Goal: Complete application form

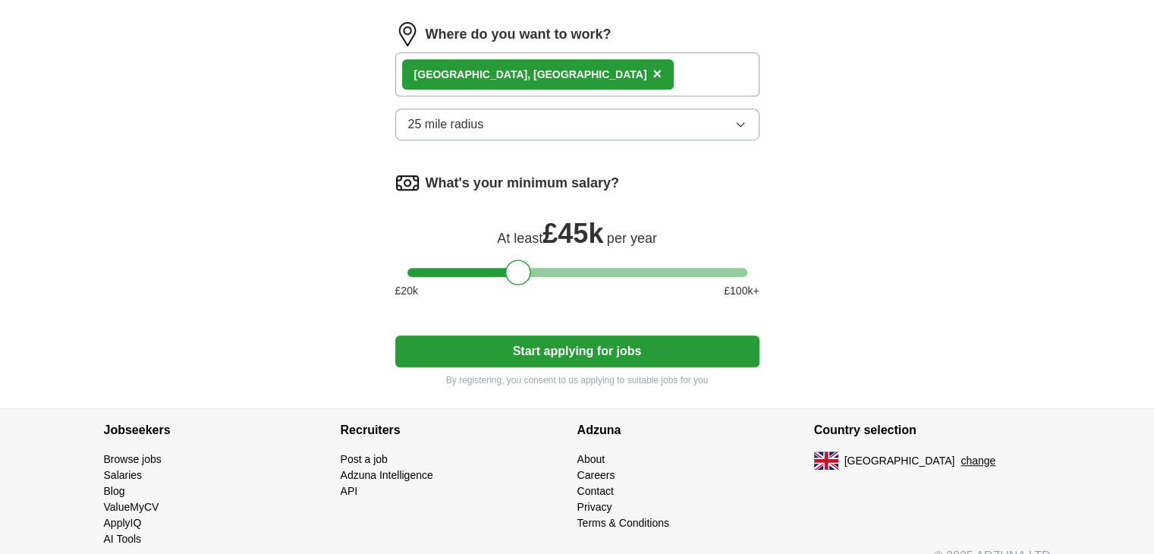
scroll to position [959, 0]
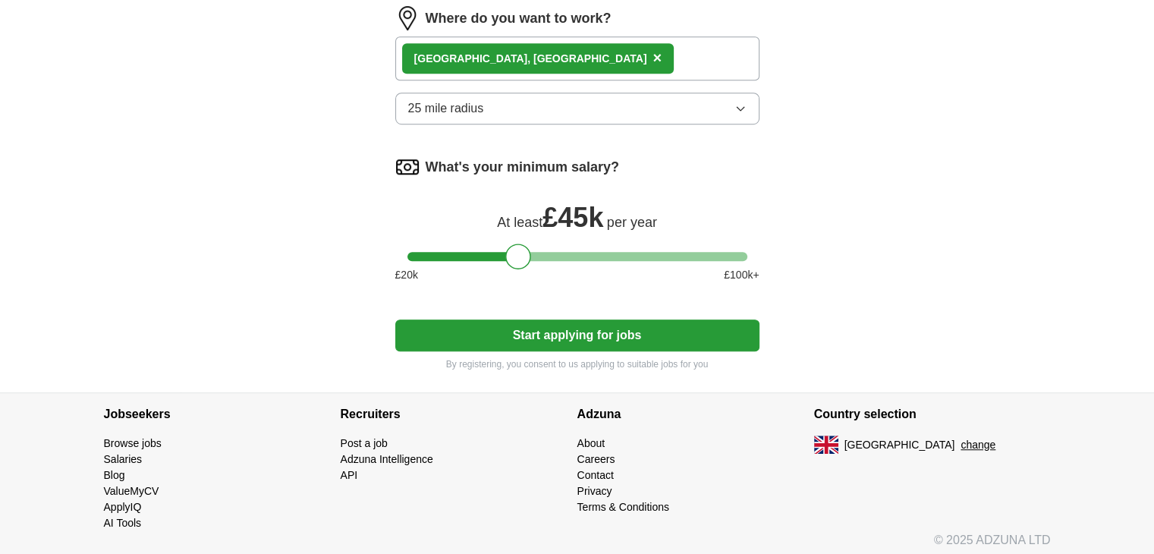
click at [554, 326] on button "Start applying for jobs" at bounding box center [577, 335] width 364 height 32
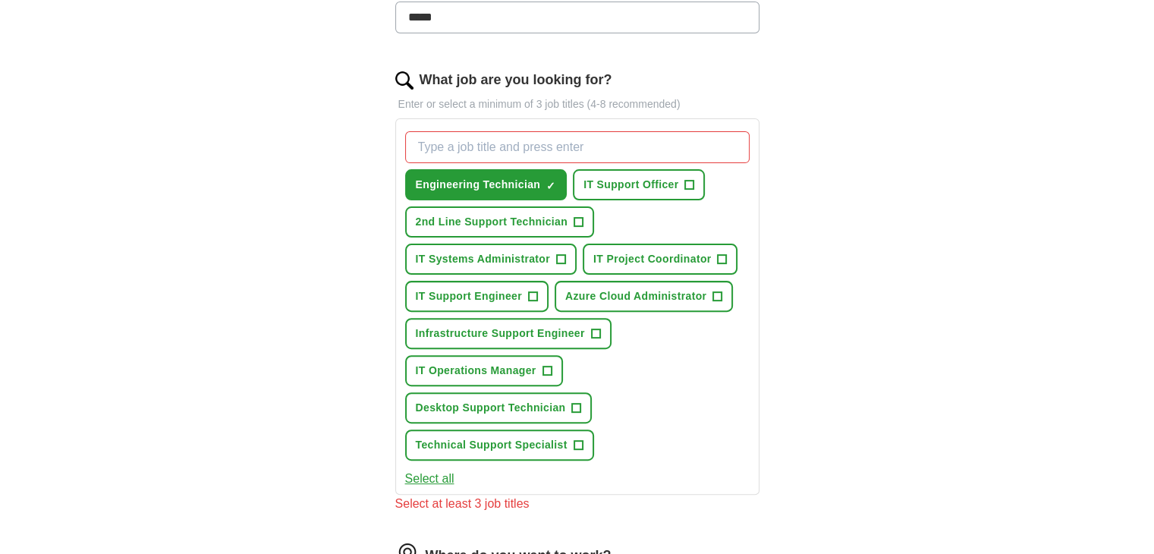
scroll to position [440, 0]
click at [465, 294] on span "IT Support Engineer" at bounding box center [469, 296] width 106 height 16
click at [540, 326] on span "Infrastructure Support Engineer" at bounding box center [500, 334] width 169 height 16
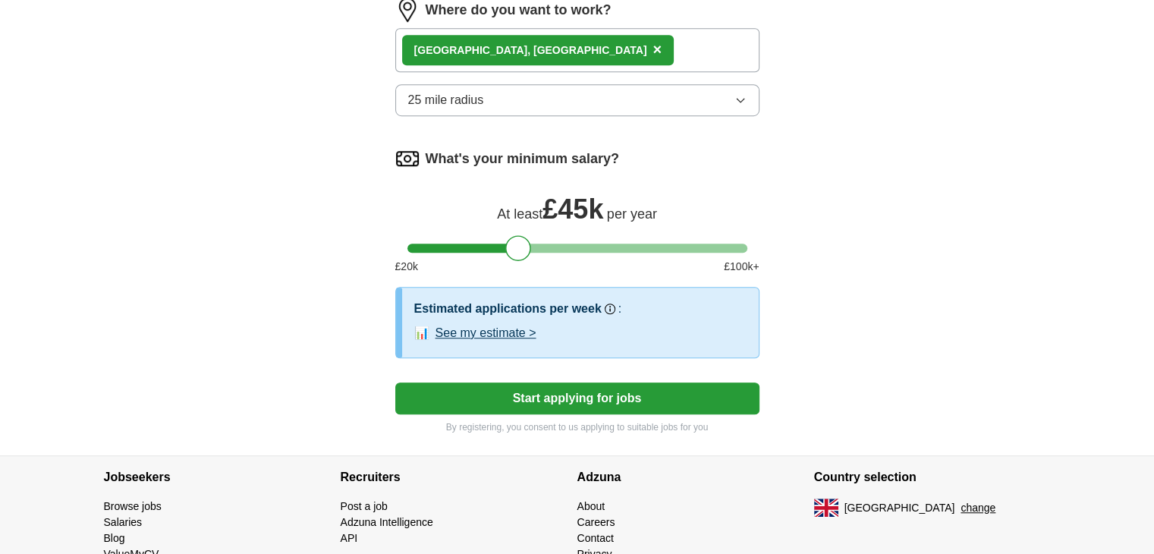
scroll to position [1030, 0]
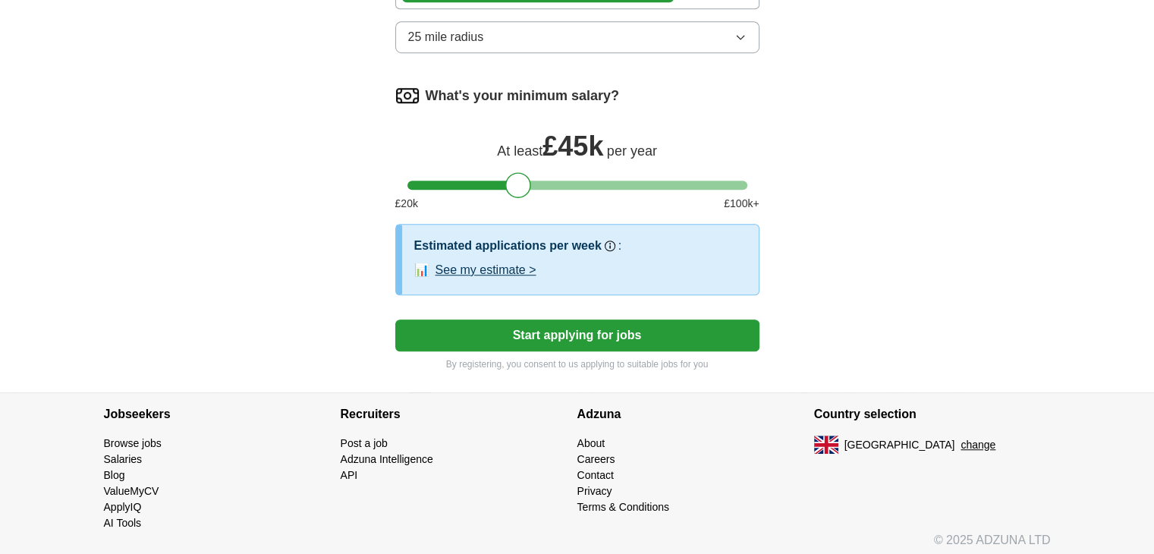
click at [581, 326] on button "Start applying for jobs" at bounding box center [577, 335] width 364 height 32
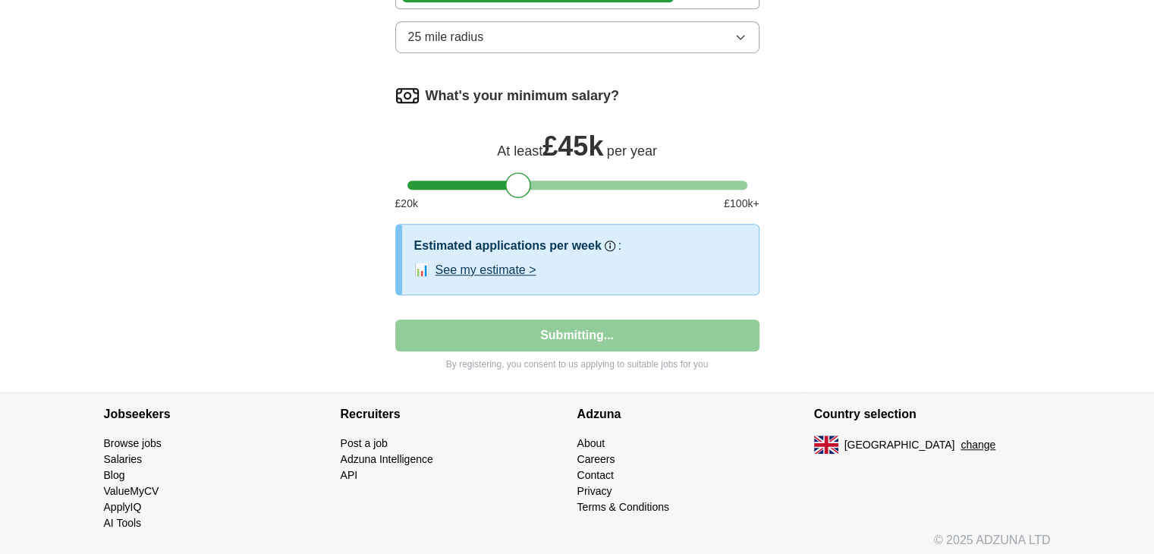
select select "**"
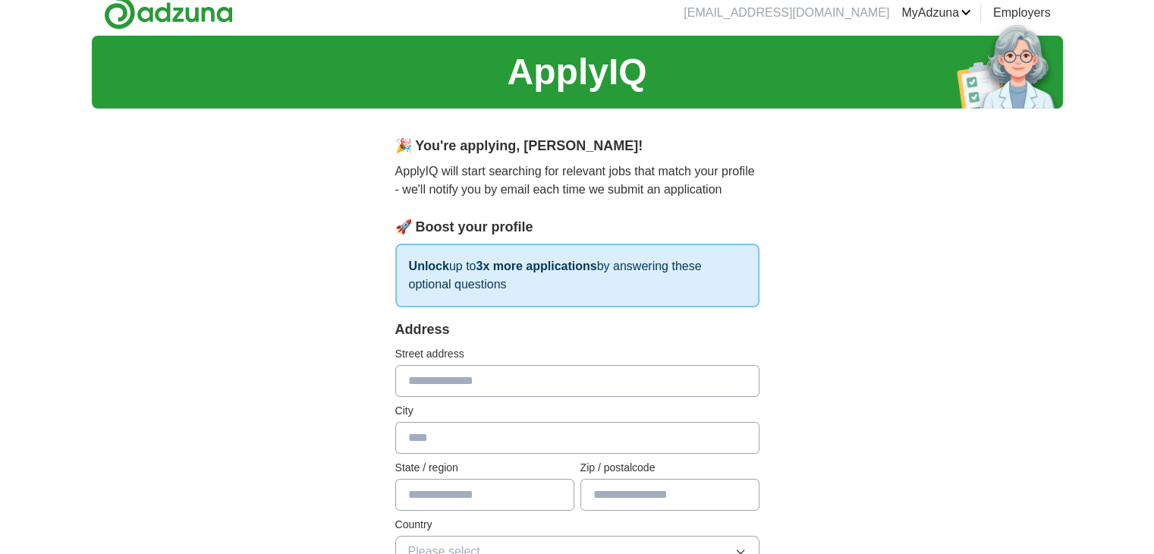
scroll to position [0, 0]
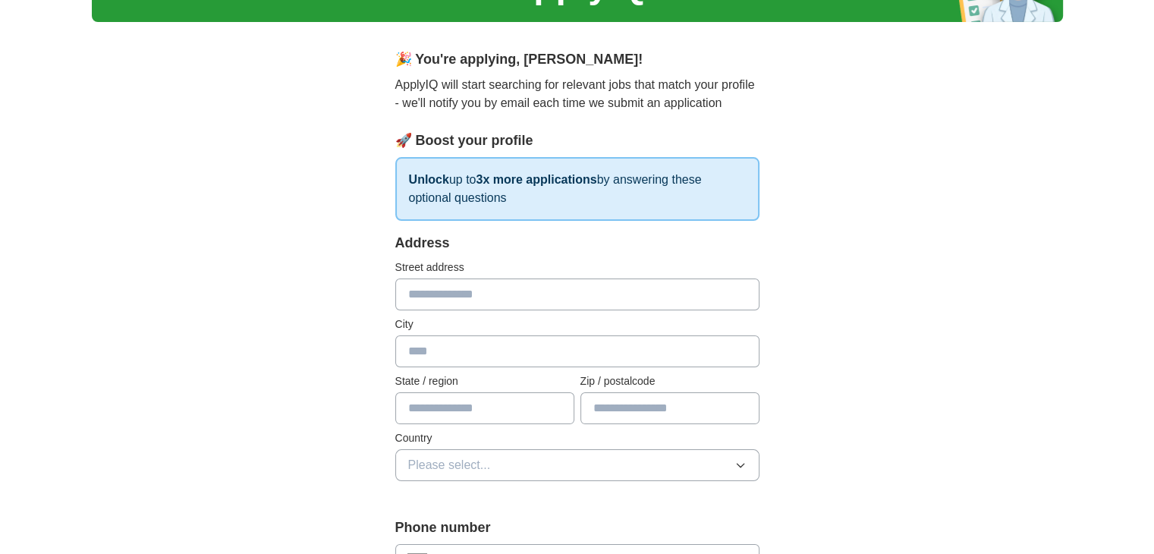
scroll to position [96, 0]
click at [436, 292] on input "text" at bounding box center [577, 295] width 364 height 32
type input "**********"
click at [470, 341] on input "text" at bounding box center [577, 352] width 364 height 32
type input "**********"
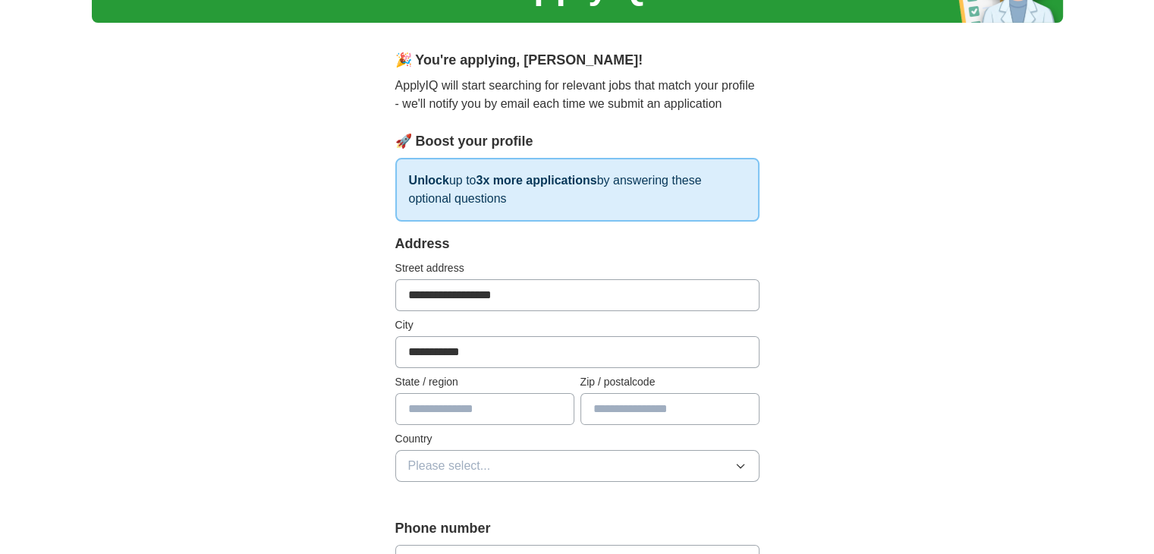
click at [476, 411] on input "text" at bounding box center [484, 409] width 179 height 32
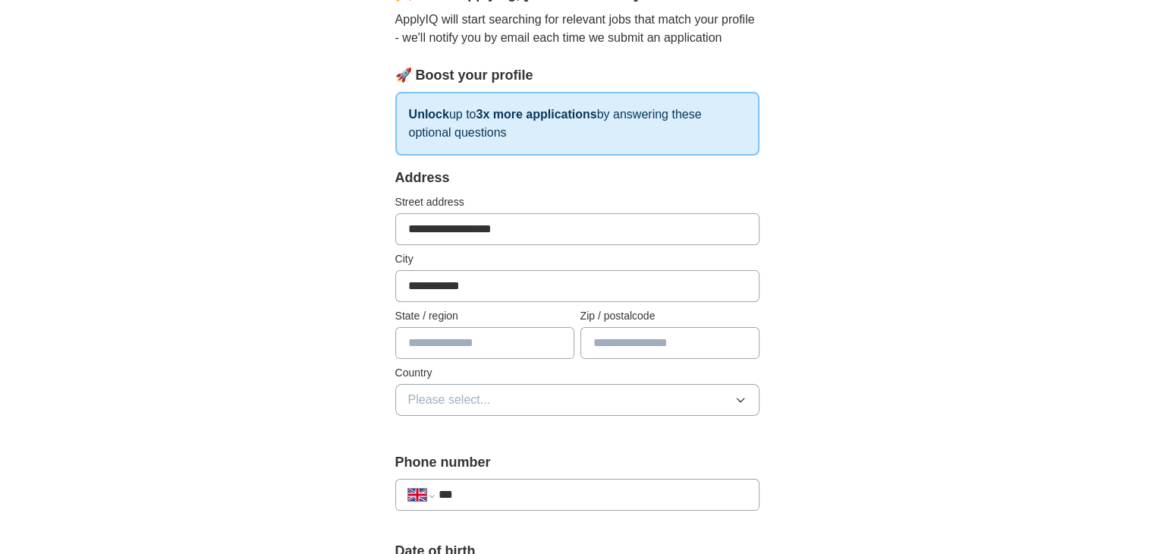
scroll to position [172, 0]
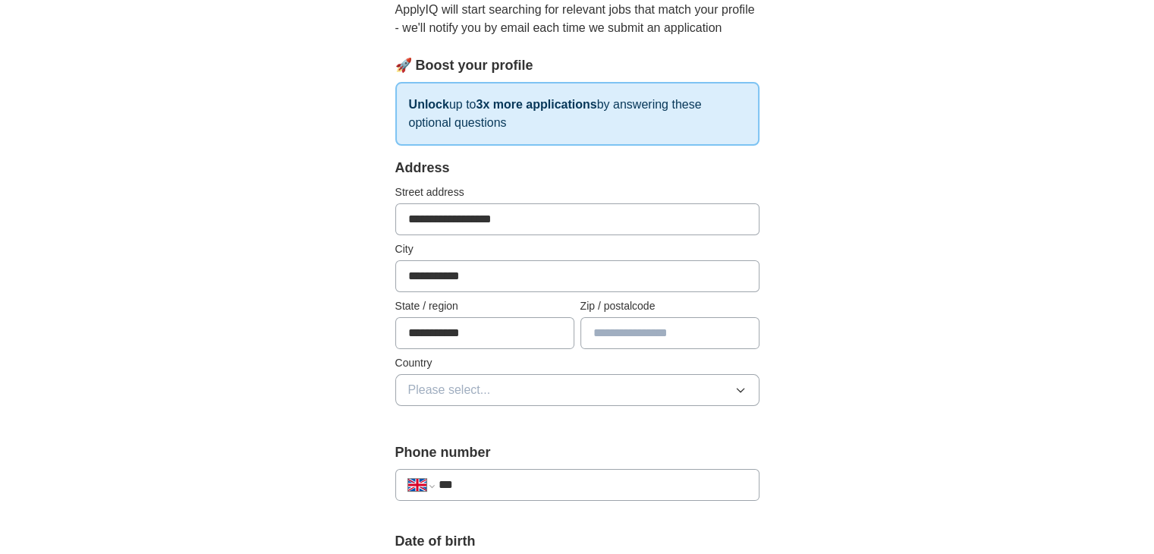
type input "**********"
click at [650, 326] on input "text" at bounding box center [669, 333] width 179 height 32
type input "***"
click at [937, 278] on div "**********" at bounding box center [577, 554] width 971 height 1361
click at [615, 398] on button "Please select..." at bounding box center [577, 390] width 364 height 32
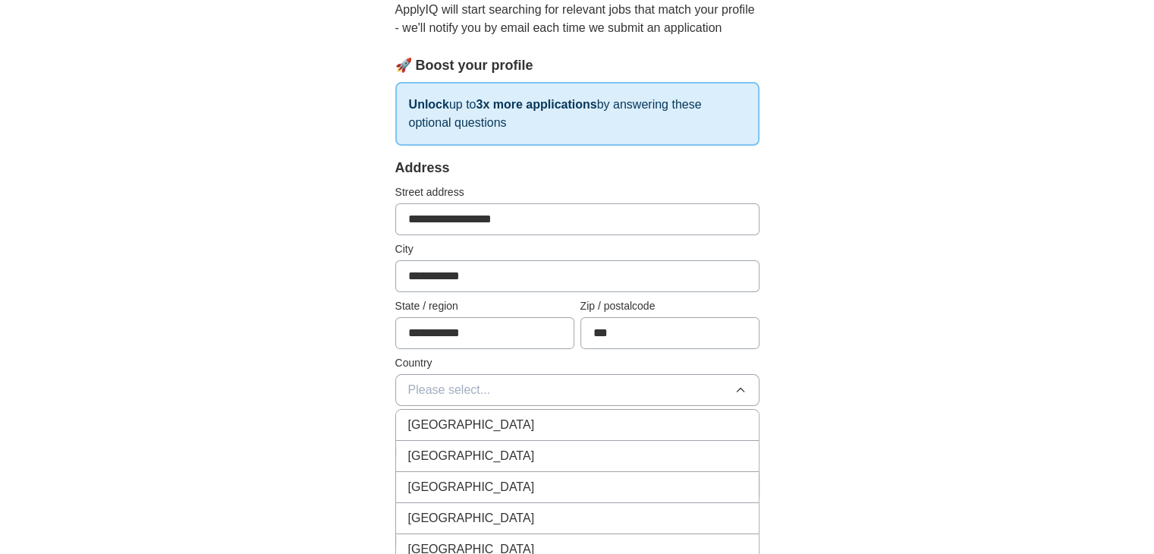
click at [466, 423] on span "[GEOGRAPHIC_DATA]" at bounding box center [471, 425] width 127 height 18
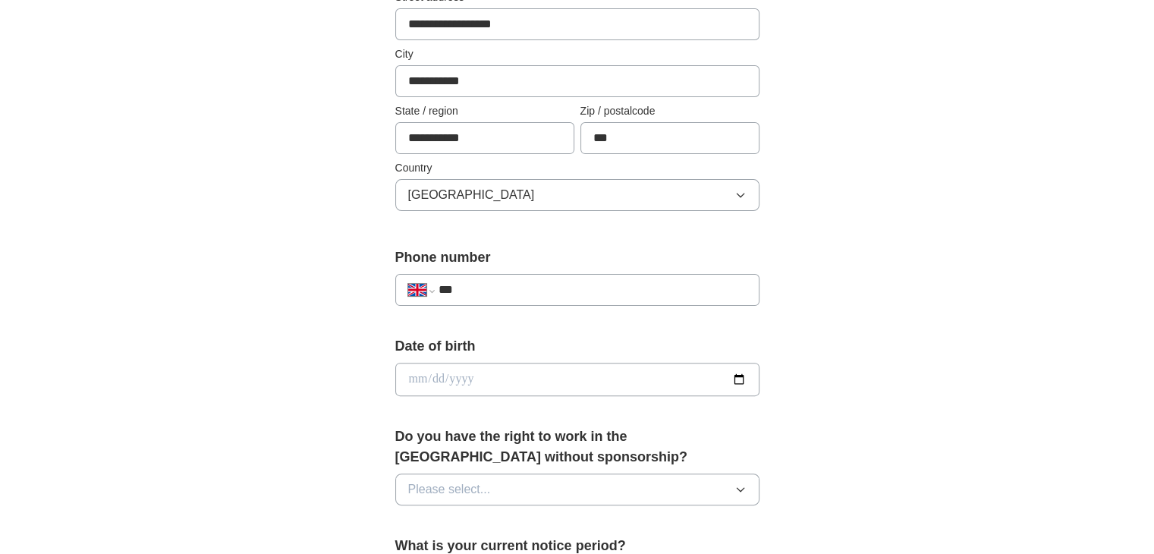
scroll to position [387, 0]
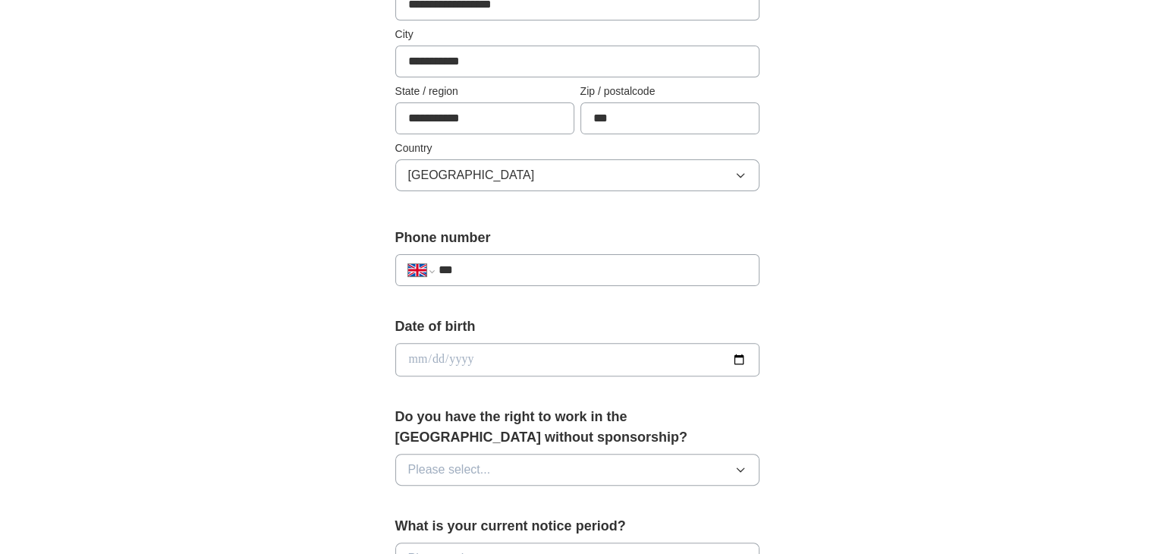
click at [477, 271] on input "***" at bounding box center [592, 270] width 308 height 18
type input "**********"
click at [252, 304] on div "**********" at bounding box center [577, 339] width 971 height 1361
click at [410, 362] on input "date" at bounding box center [577, 359] width 364 height 33
type input "**********"
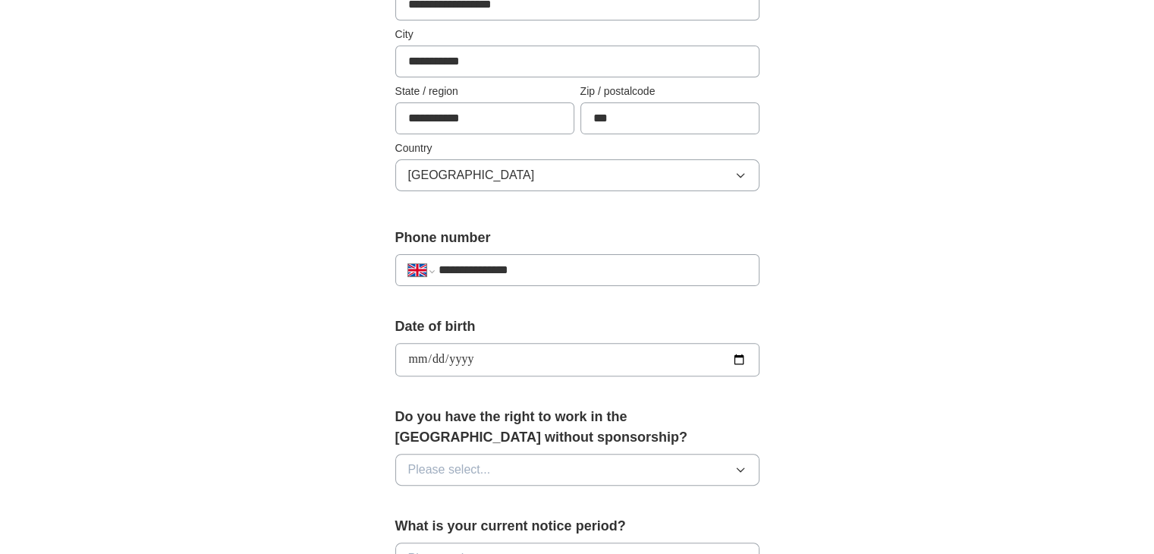
click at [313, 347] on div "**********" at bounding box center [577, 339] width 971 height 1361
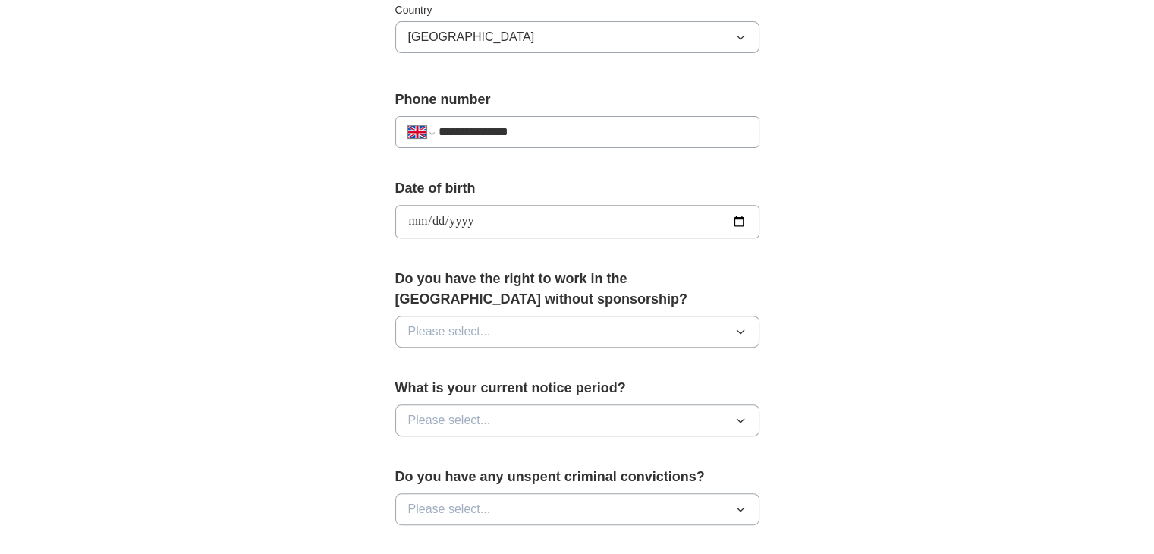
scroll to position [539, 0]
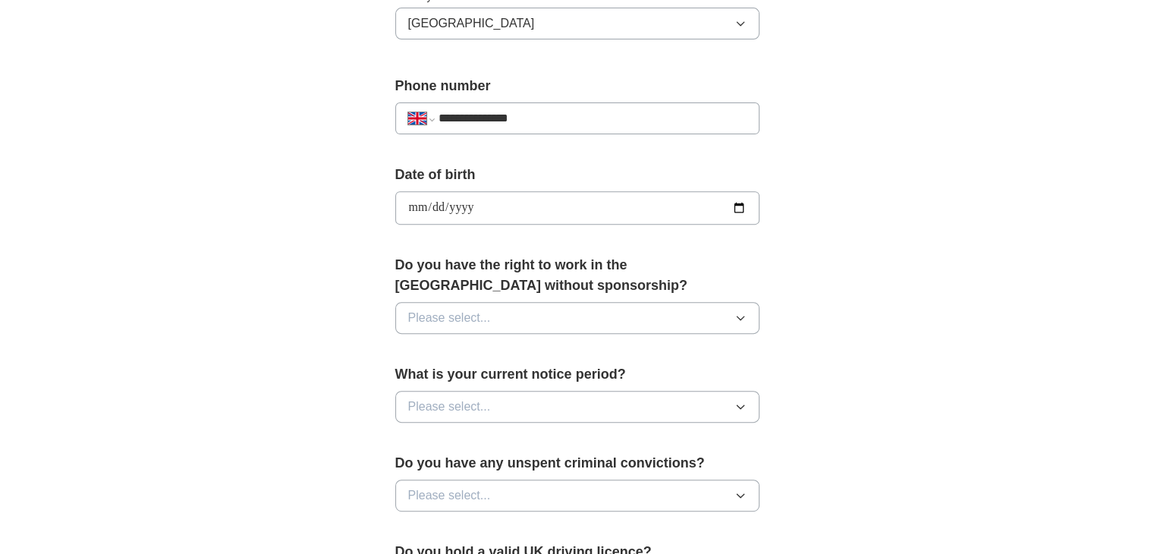
click at [461, 313] on span "Please select..." at bounding box center [449, 318] width 83 height 18
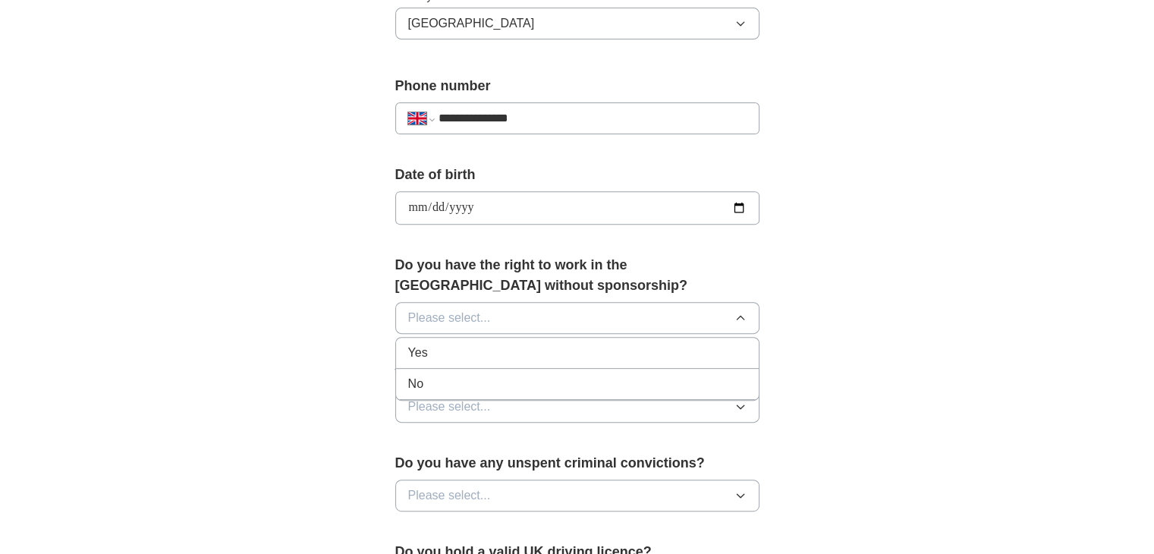
click at [420, 350] on span "Yes" at bounding box center [418, 353] width 20 height 18
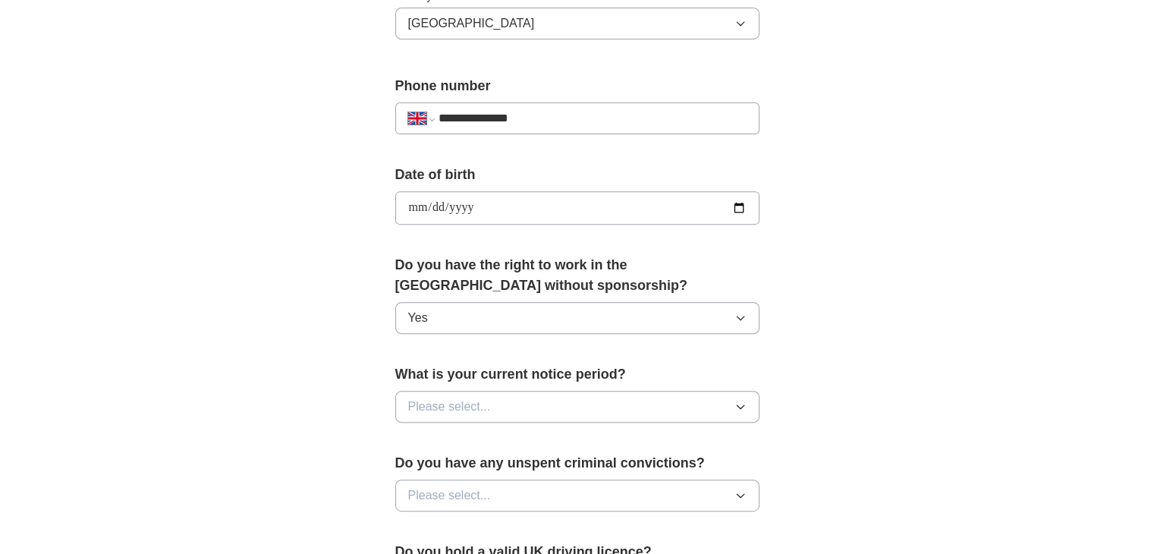
click at [491, 399] on button "Please select..." at bounding box center [577, 407] width 364 height 32
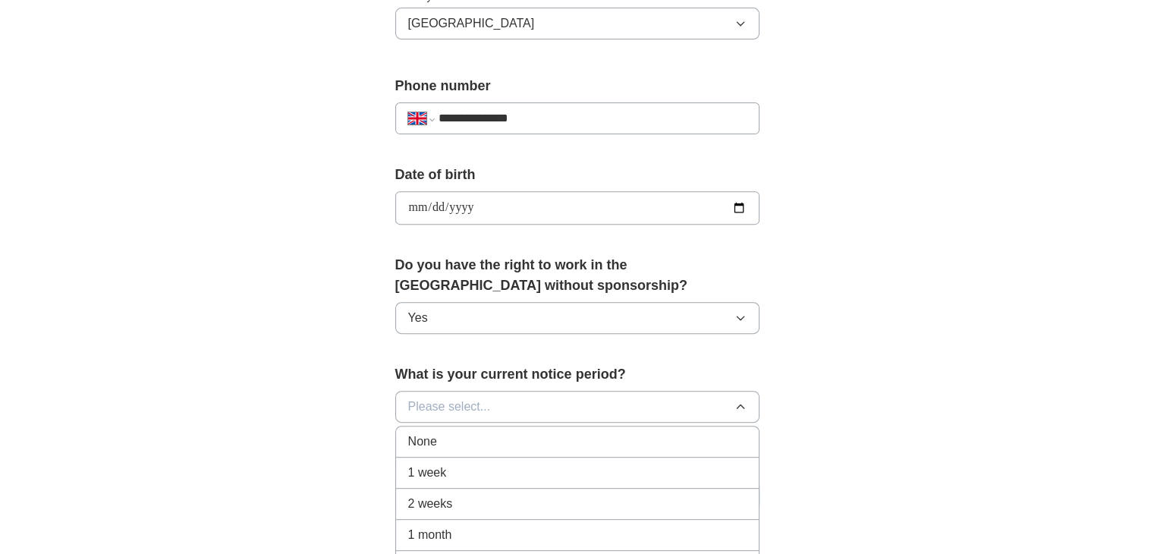
click at [435, 471] on span "1 week" at bounding box center [427, 473] width 39 height 18
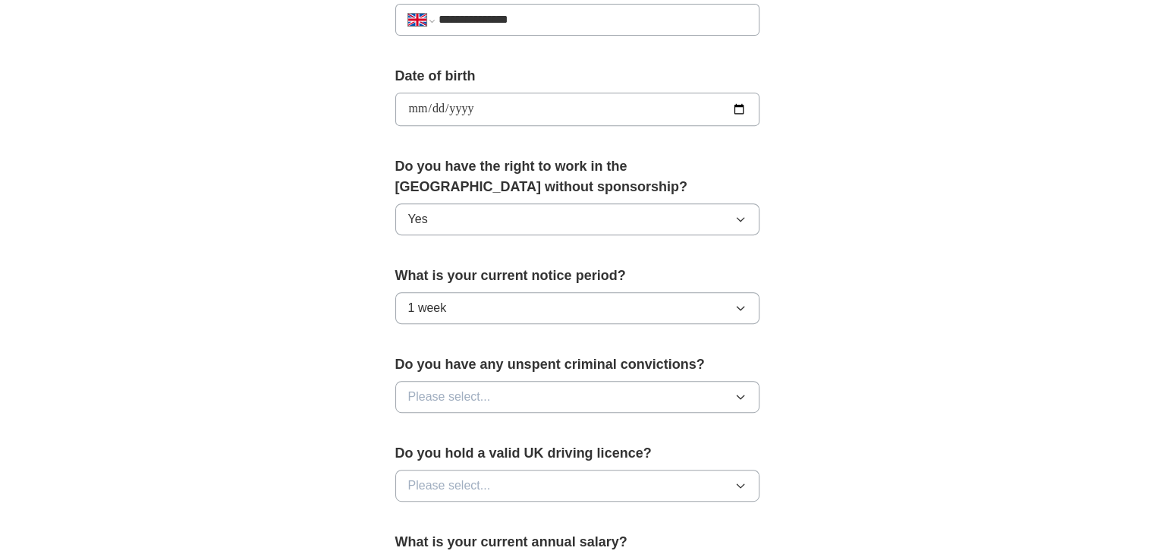
scroll to position [680, 0]
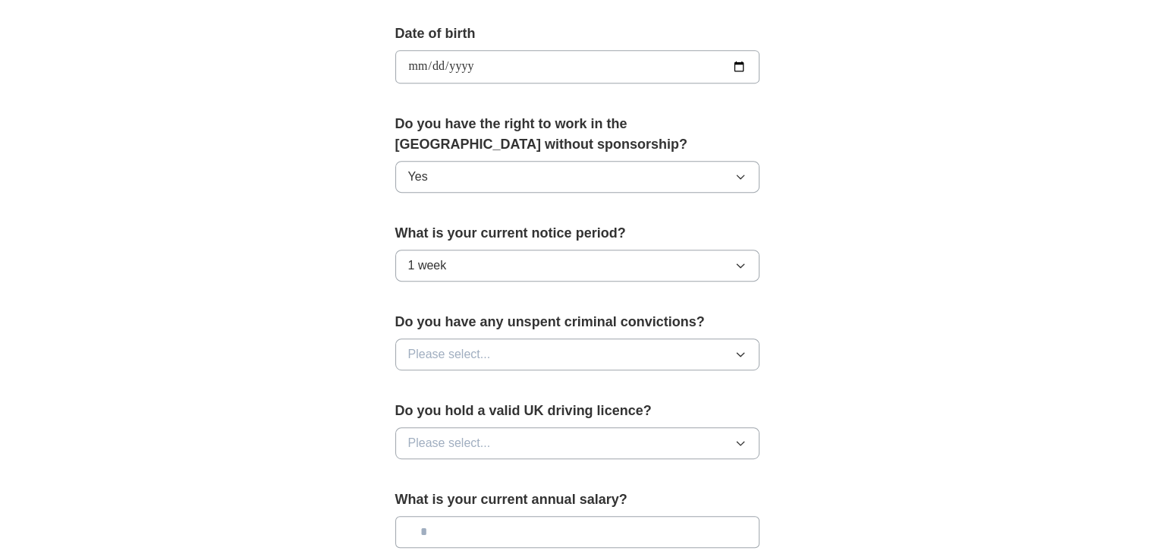
click at [552, 338] on button "Please select..." at bounding box center [577, 354] width 364 height 32
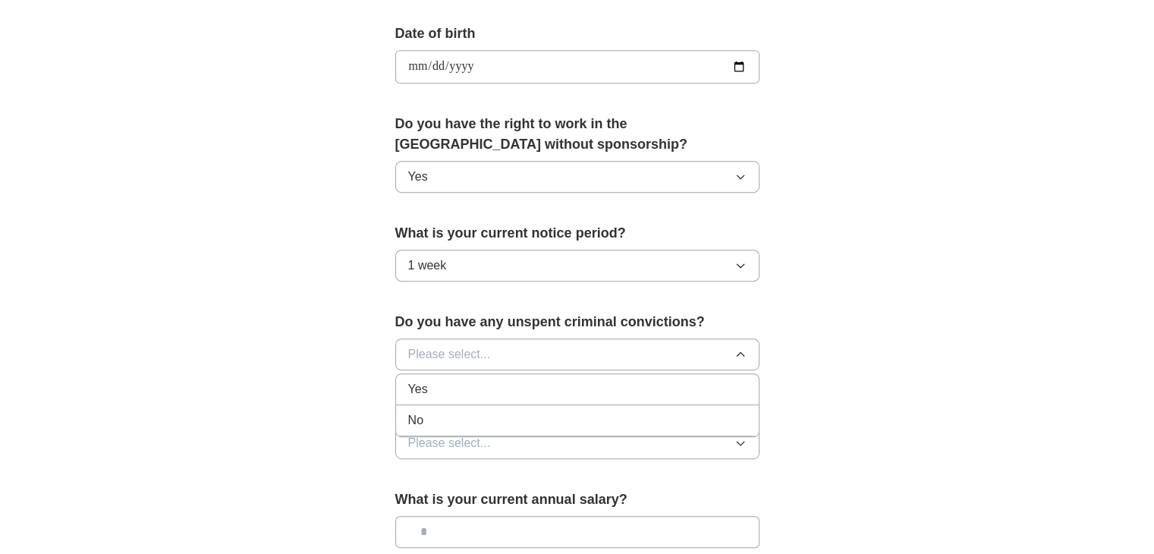
click at [408, 420] on span "No" at bounding box center [415, 420] width 15 height 18
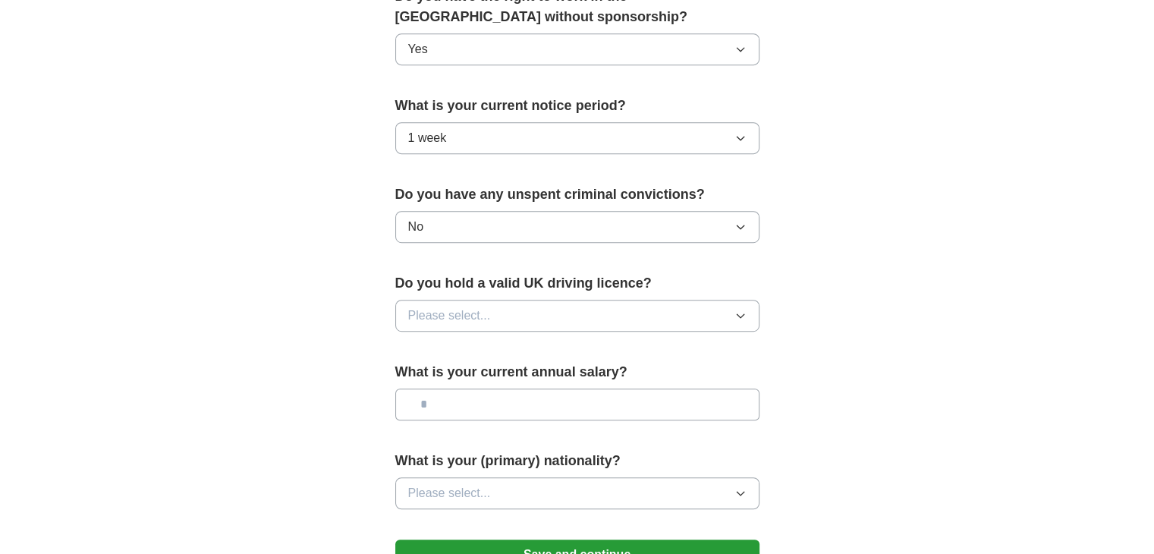
scroll to position [809, 0]
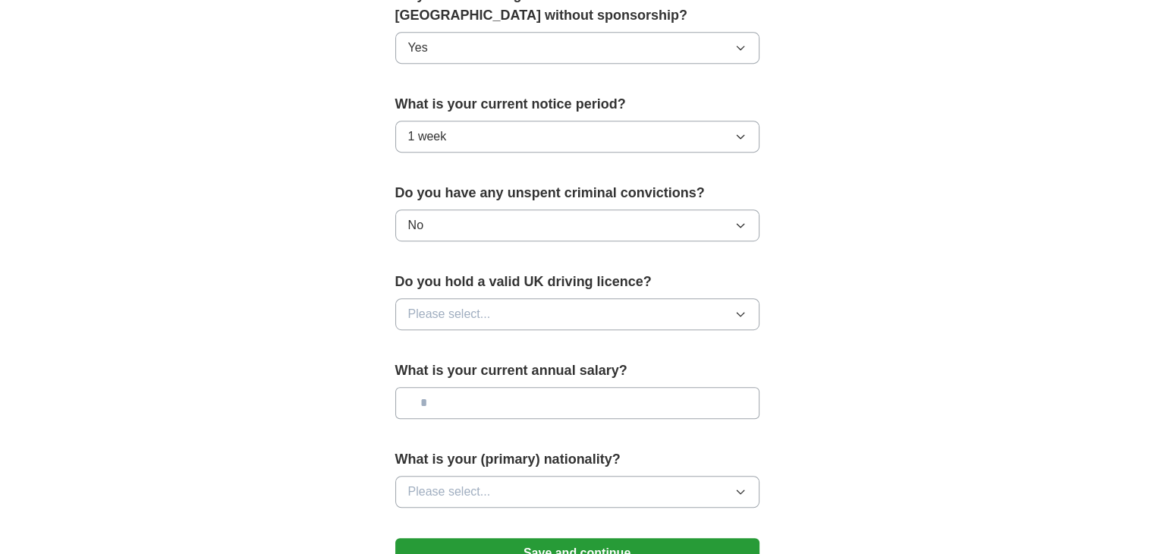
click at [521, 301] on button "Please select..." at bounding box center [577, 314] width 364 height 32
click at [434, 344] on div "Yes" at bounding box center [577, 349] width 338 height 18
click at [479, 400] on input "text" at bounding box center [577, 403] width 364 height 32
type input "*******"
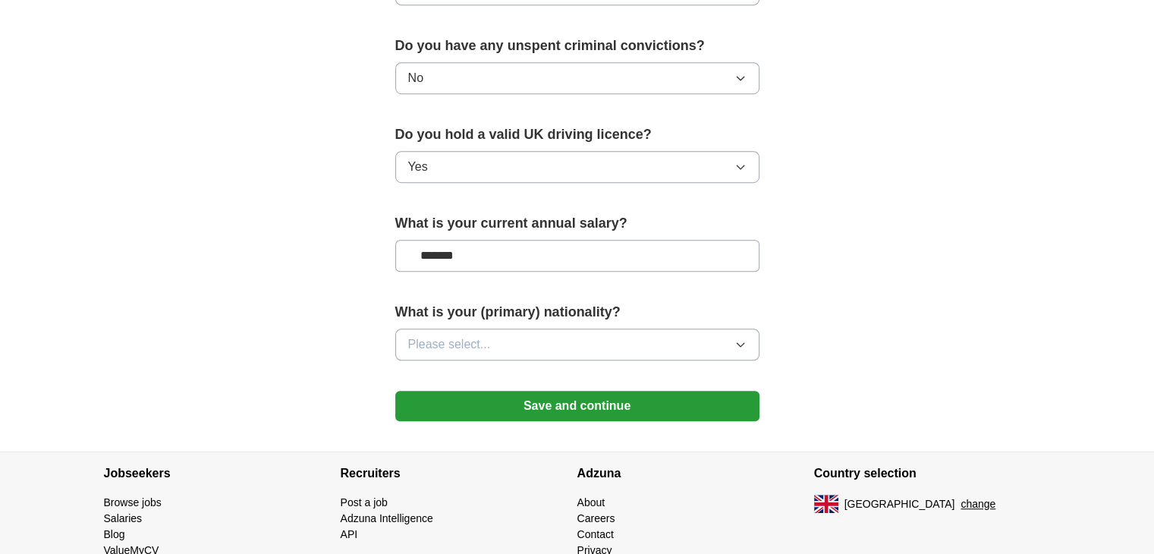
scroll to position [962, 0]
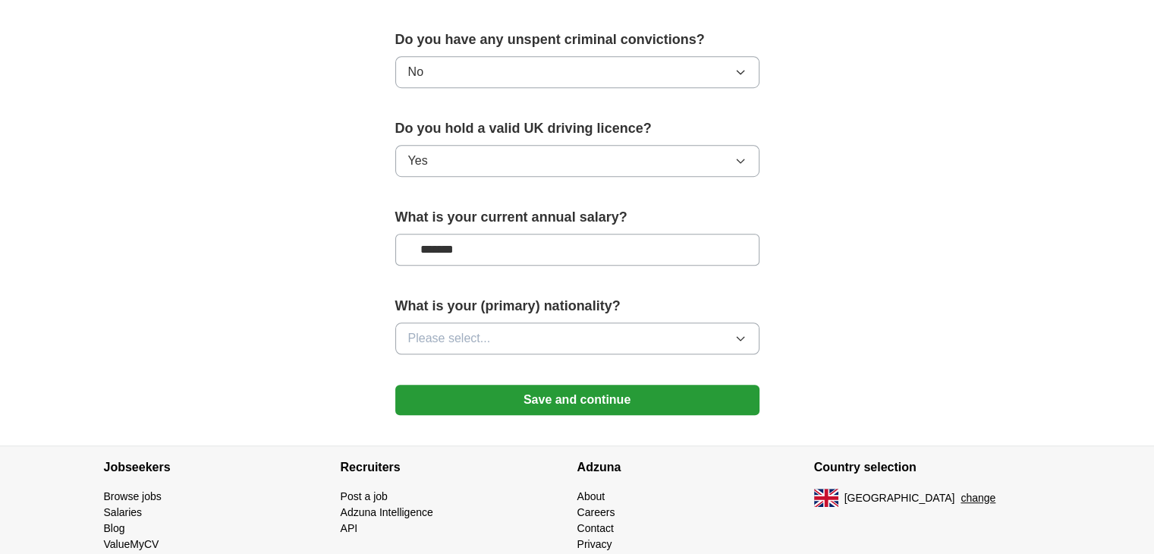
click at [458, 329] on span "Please select..." at bounding box center [449, 338] width 83 height 18
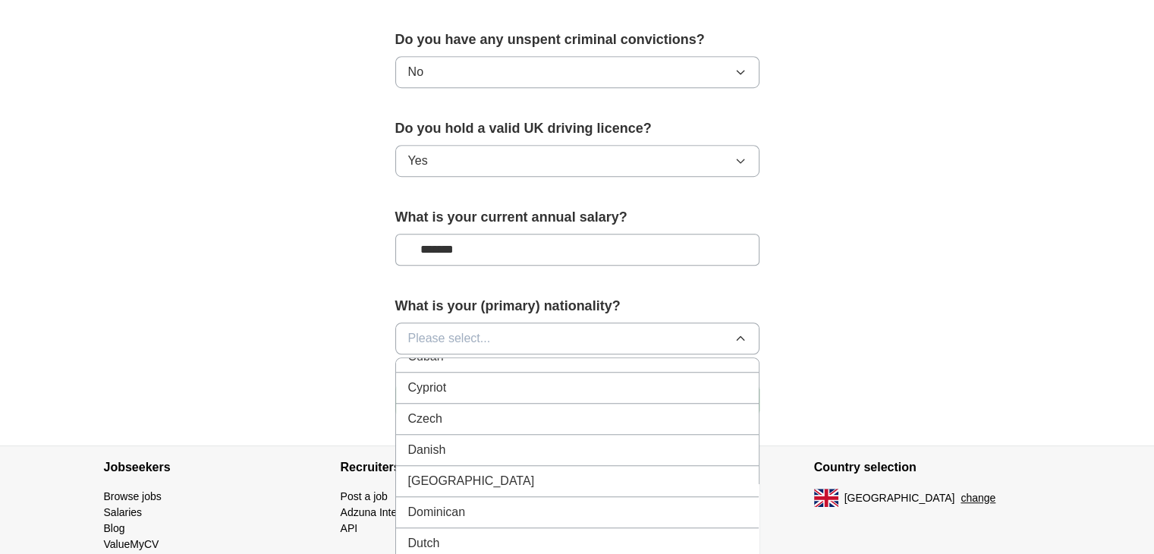
scroll to position [1417, 0]
click at [452, 471] on div "Djibouti" at bounding box center [577, 480] width 338 height 18
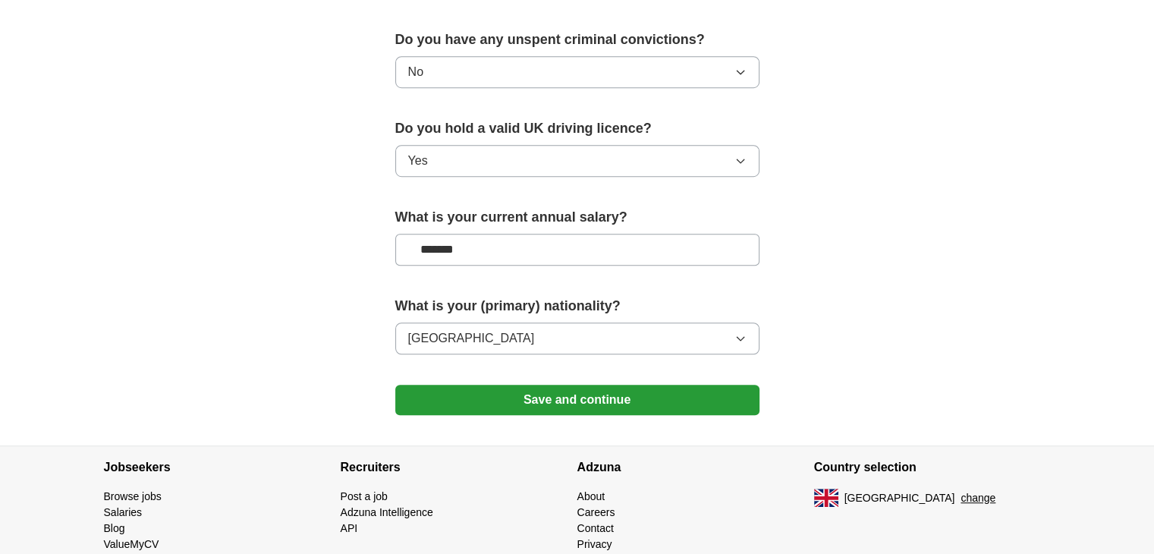
scroll to position [1018, 0]
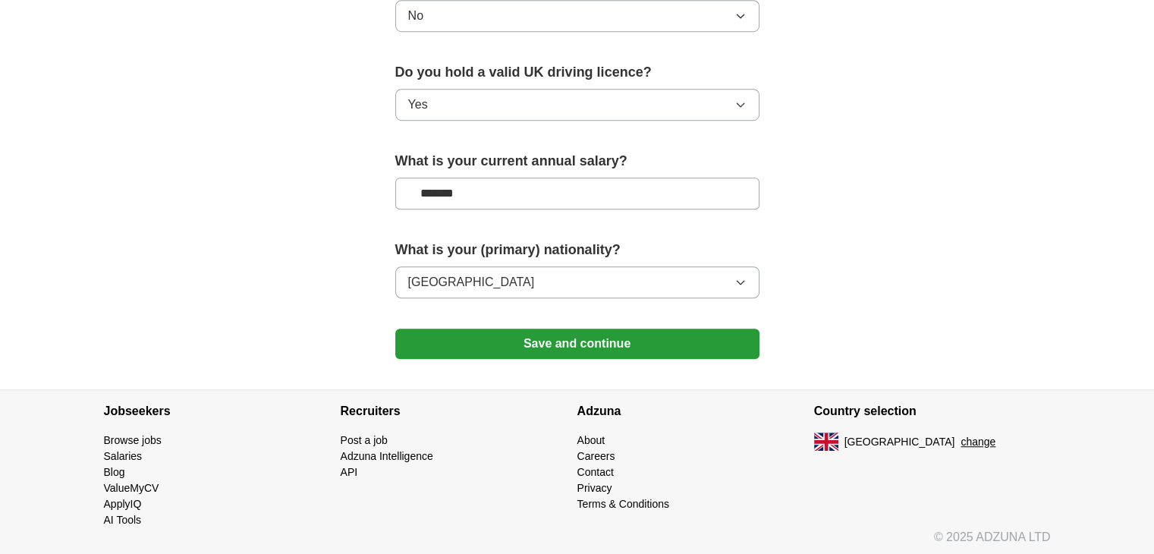
click at [452, 467] on li "API" at bounding box center [459, 472] width 237 height 16
click at [457, 271] on button "Djibouti" at bounding box center [577, 282] width 364 height 32
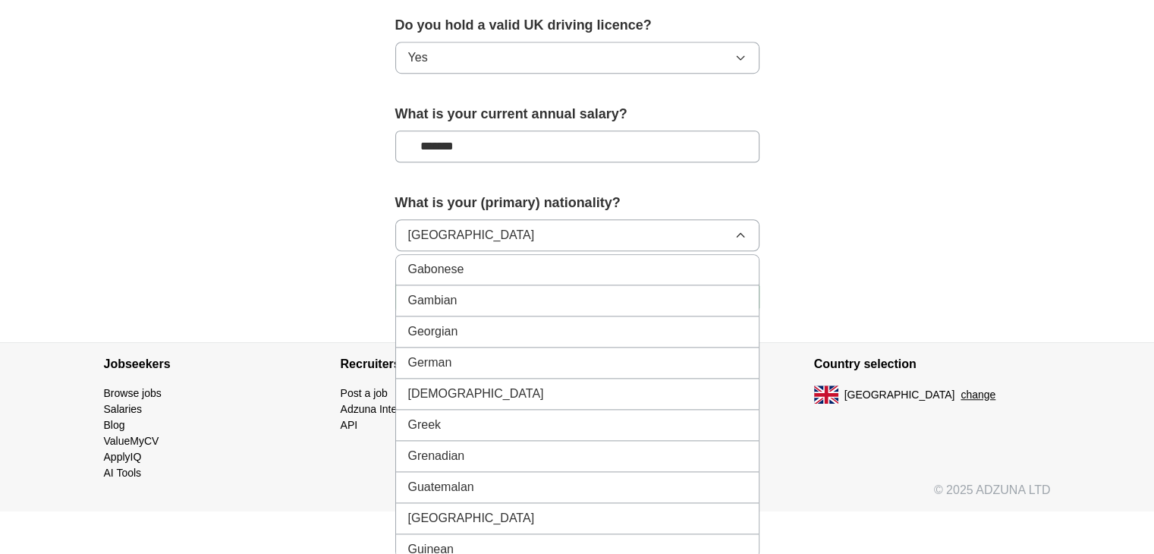
scroll to position [2003, 0]
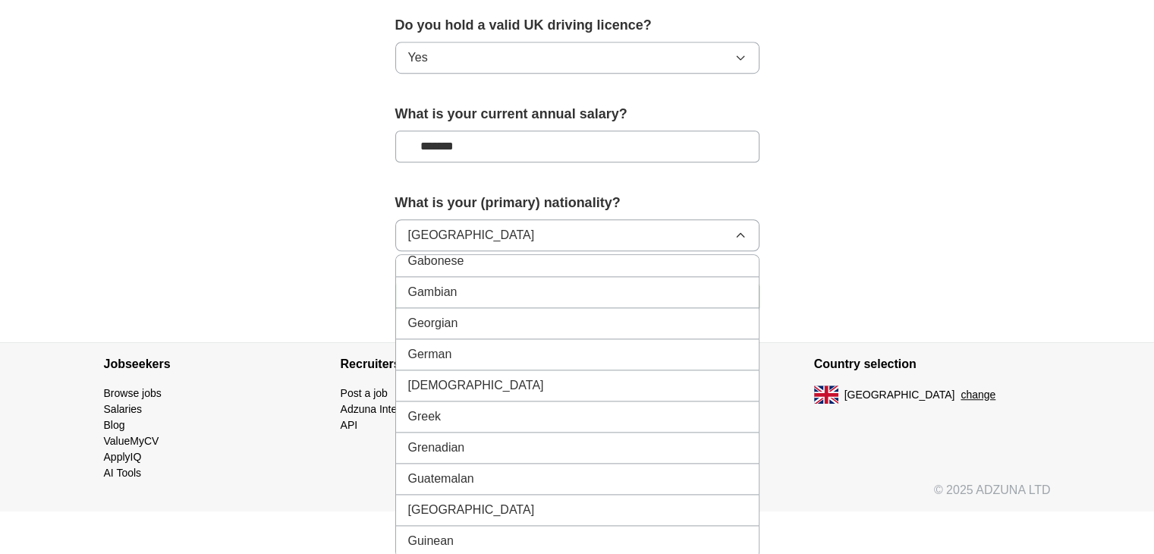
click at [449, 376] on span "Ghanaian" at bounding box center [476, 385] width 136 height 18
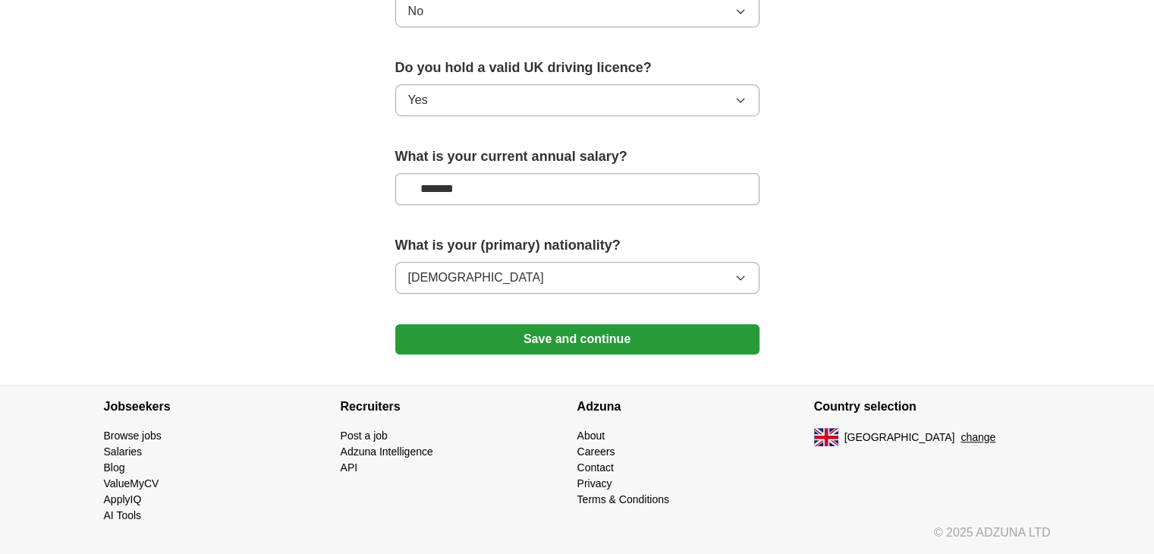
scroll to position [1018, 0]
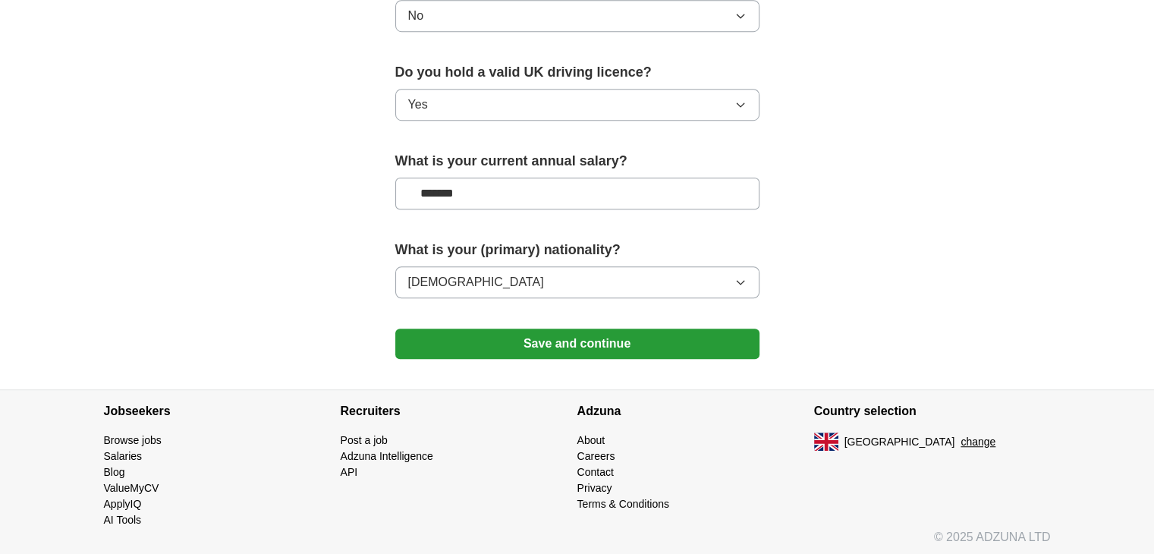
click at [590, 338] on button "Save and continue" at bounding box center [577, 344] width 364 height 30
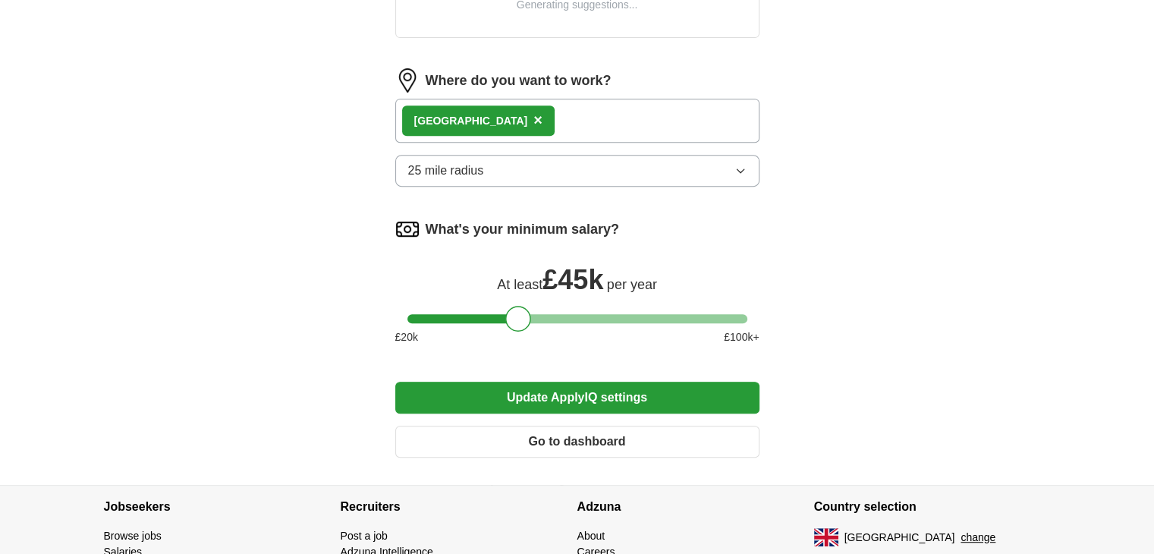
scroll to position [694, 0]
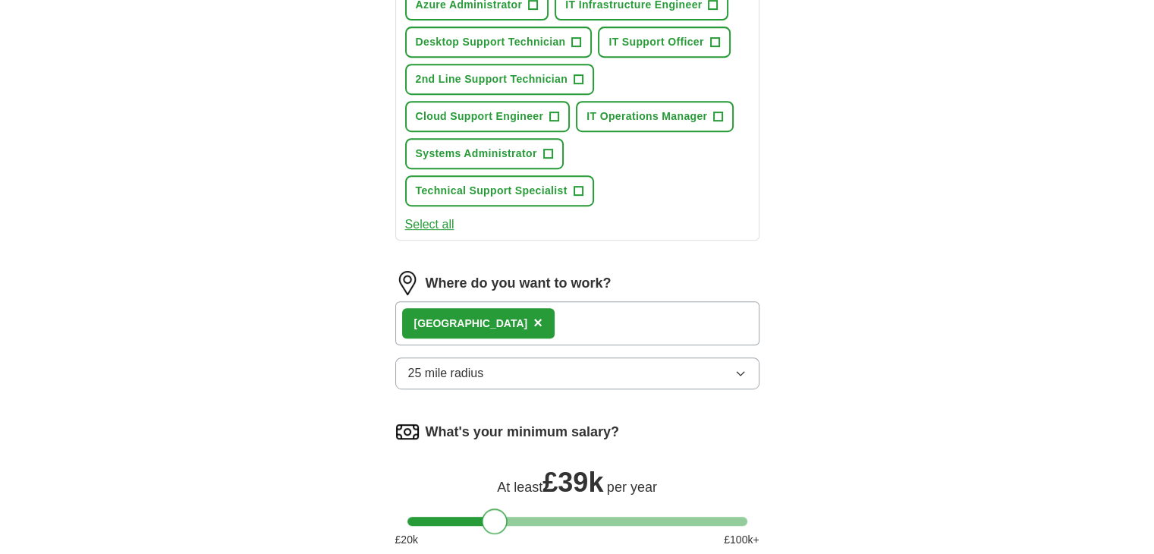
drag, startPoint x: 514, startPoint y: 284, endPoint x: 492, endPoint y: 296, distance: 25.8
click at [492, 296] on form "Select a CV IT Support Engineer updated -NEW.docx [DATE] 12:25 Upload a differe…" at bounding box center [577, 92] width 364 height 1159
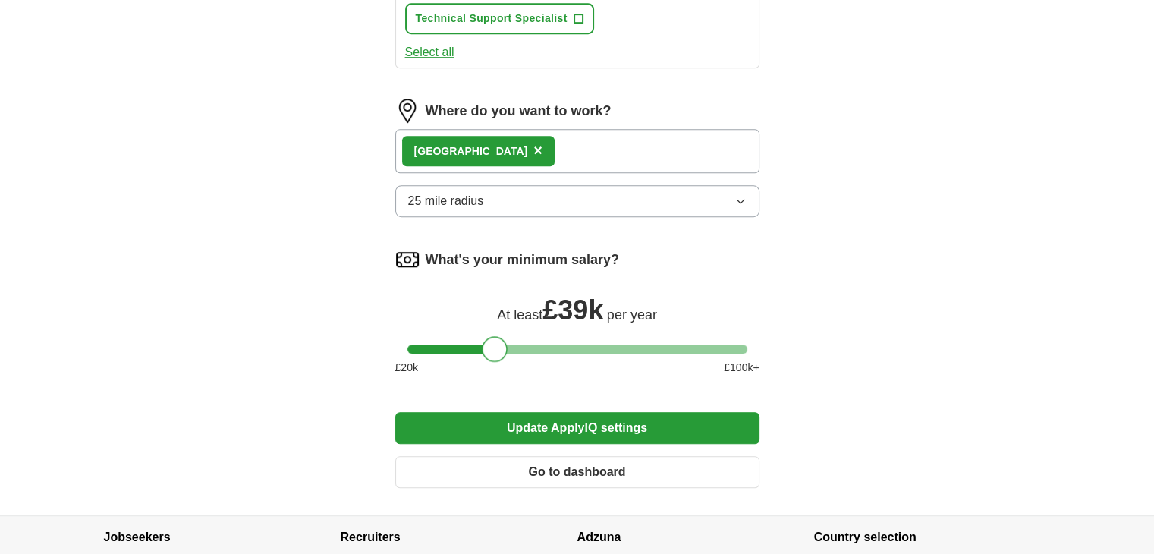
scroll to position [867, 0]
drag, startPoint x: 492, startPoint y: 341, endPoint x: 482, endPoint y: 354, distance: 16.2
click at [482, 354] on div "What's your minimum salary? At least £ 36k per year £ 20 k £ 100 k+" at bounding box center [577, 317] width 364 height 140
click at [489, 350] on div at bounding box center [487, 348] width 26 height 26
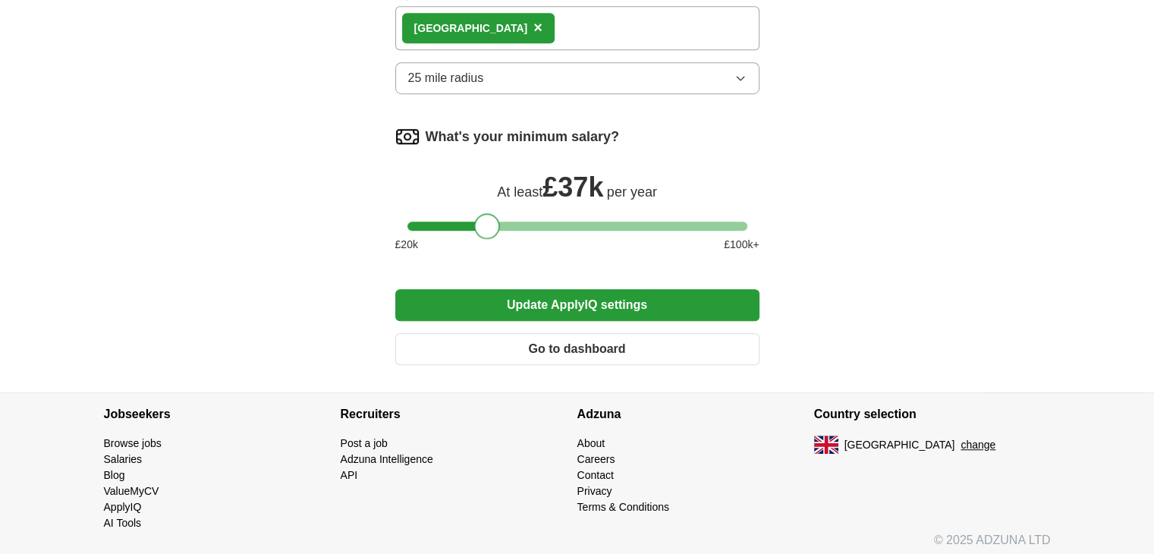
scroll to position [989, 0]
click at [574, 301] on button "Update ApplyIQ settings" at bounding box center [577, 306] width 364 height 32
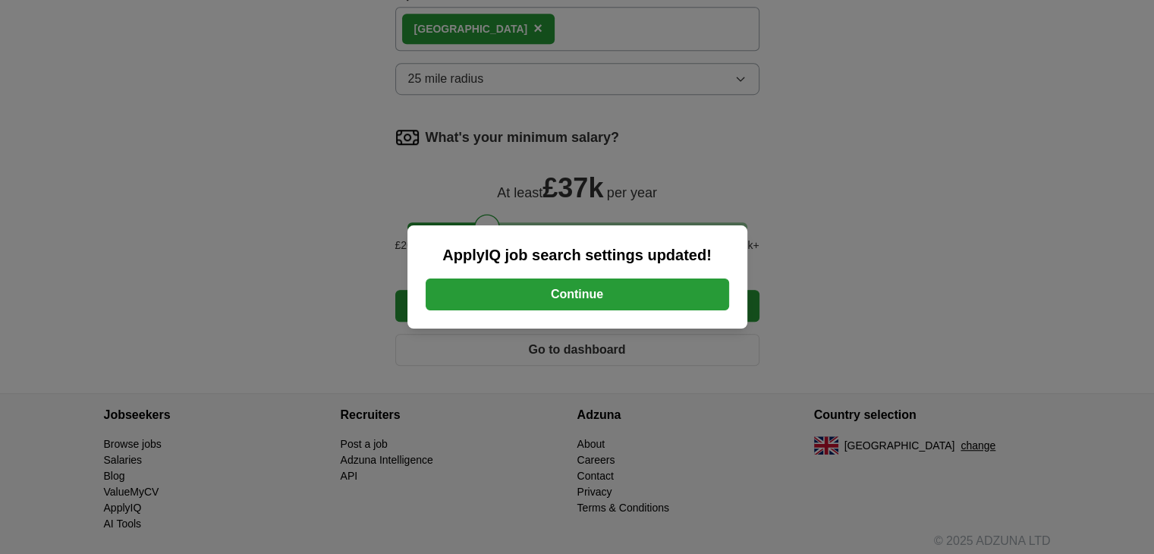
click at [581, 299] on button "Continue" at bounding box center [578, 294] width 304 height 32
